Goal: Transaction & Acquisition: Book appointment/travel/reservation

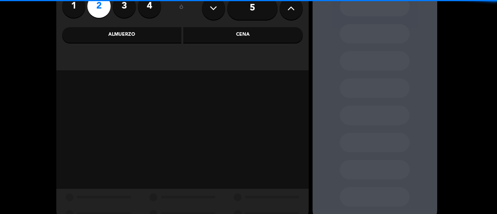
scroll to position [78, 0]
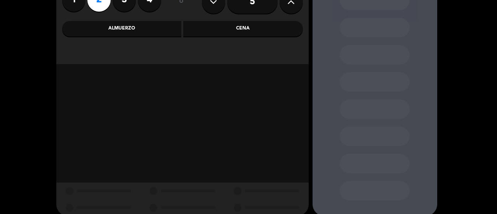
click at [143, 35] on div "Almuerzo" at bounding box center [122, 29] width 120 height 16
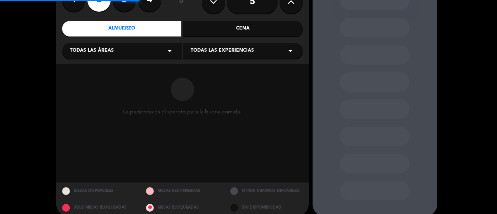
click at [121, 56] on div "Todas las áreas arrow_drop_down" at bounding box center [122, 51] width 120 height 16
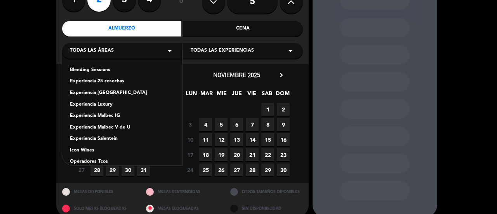
drag, startPoint x: 98, startPoint y: 138, endPoint x: 120, endPoint y: 125, distance: 25.2
click at [99, 138] on div "Experiencia Salentein" at bounding box center [122, 139] width 104 height 8
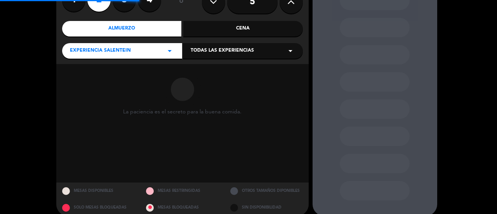
click at [231, 51] on span "Todas las experiencias" at bounding box center [222, 51] width 63 height 8
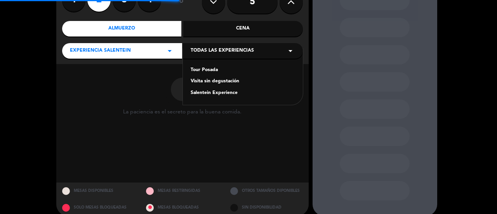
click at [196, 72] on div "Tour Posada" at bounding box center [243, 70] width 104 height 8
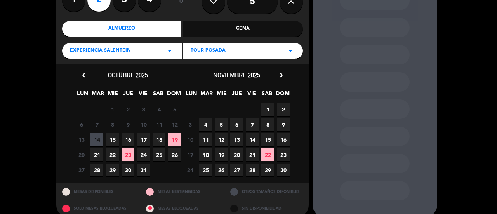
click at [113, 140] on span "15" at bounding box center [112, 139] width 13 height 13
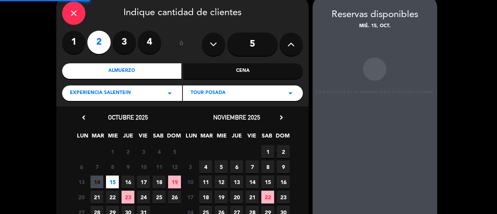
scroll to position [31, 0]
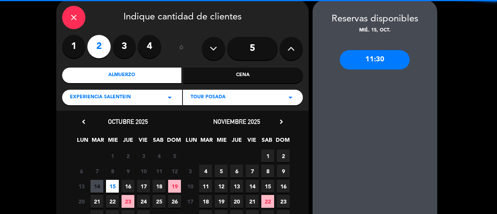
click at [385, 58] on div "11:30" at bounding box center [375, 59] width 70 height 19
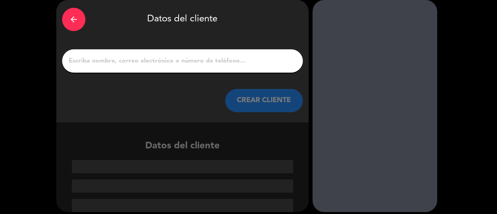
click at [178, 62] on input "1" at bounding box center [182, 61] width 229 height 11
paste input "[PERSON_NAME]"
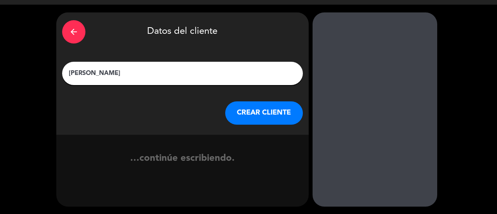
click at [113, 74] on input "[PERSON_NAME]" at bounding box center [182, 73] width 229 height 11
type input "[PERSON_NAME]"
click at [239, 106] on button "CREAR CLIENTE" at bounding box center [264, 112] width 78 height 23
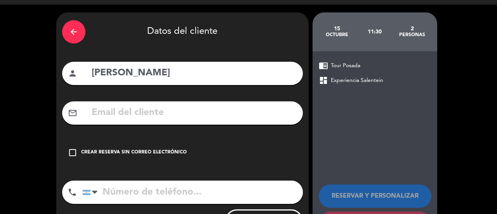
click at [68, 150] on icon "check_box_outline_blank" at bounding box center [72, 152] width 9 height 9
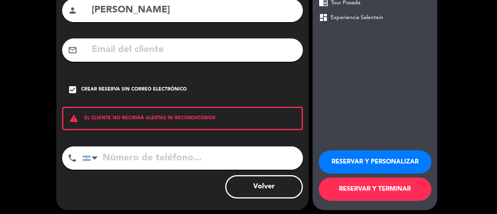
scroll to position [85, 0]
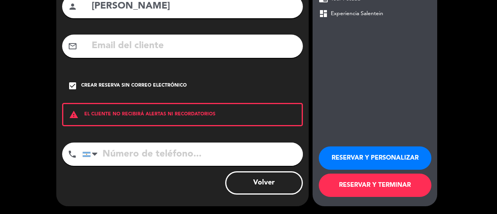
click at [119, 155] on input "tel" at bounding box center [192, 154] width 221 height 23
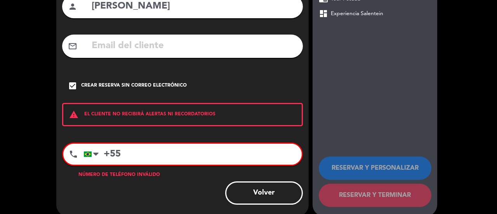
paste input "[PHONE_NUMBER]"
click at [144, 155] on input "[PHONE_NUMBER]" at bounding box center [193, 154] width 218 height 21
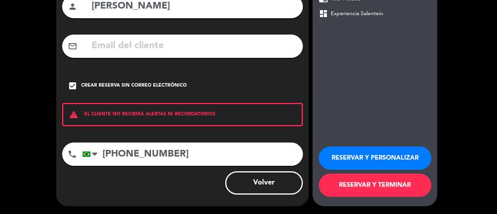
type input "[PHONE_NUMBER]"
click at [363, 188] on button "RESERVAR Y TERMINAR" at bounding box center [375, 185] width 113 height 23
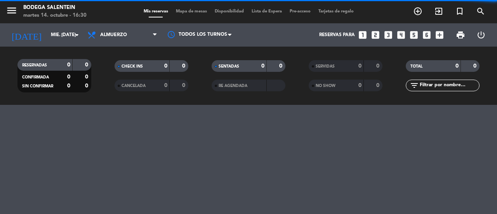
scroll to position [0, 0]
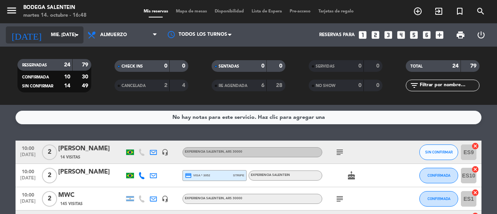
click at [61, 38] on input "mié. [DATE]" at bounding box center [78, 34] width 62 height 13
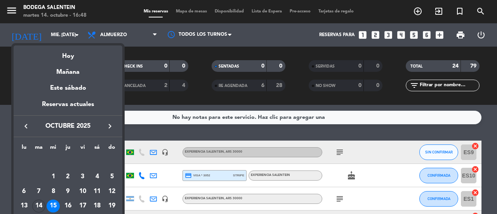
click at [112, 126] on icon "keyboard_arrow_right" at bounding box center [109, 126] width 9 height 9
click at [115, 191] on div "16" at bounding box center [111, 191] width 13 height 13
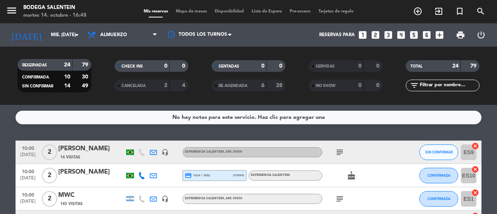
type input "dom. [DATE]"
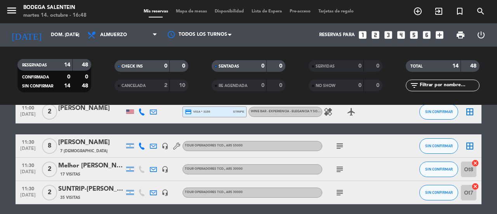
scroll to position [233, 0]
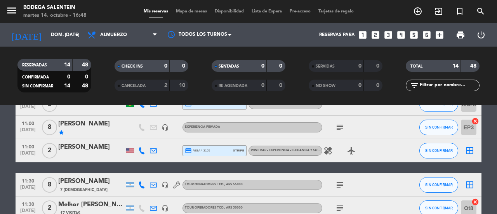
click at [76, 147] on div "[PERSON_NAME]" at bounding box center [91, 147] width 66 height 10
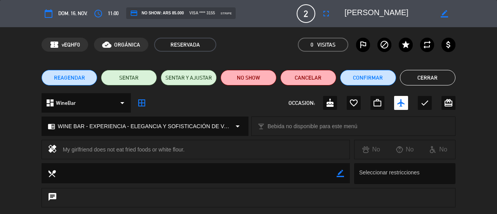
click at [238, 126] on icon "arrow_drop_down" at bounding box center [237, 126] width 9 height 9
select select
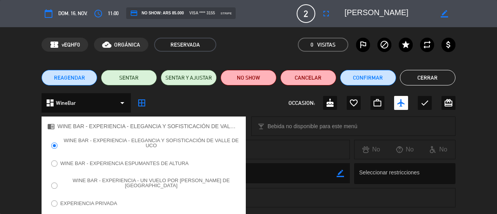
click at [6, 136] on div "chrome_reader_mode WINE BAR - EXPERIENCIA - ELEGANCIA Y SOFISTICACIÓN DE [PERSO…" at bounding box center [248, 129] width 497 height 19
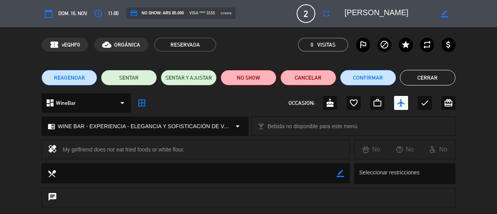
click at [437, 78] on button "Cerrar" at bounding box center [428, 78] width 56 height 16
